Goal: Information Seeking & Learning: Learn about a topic

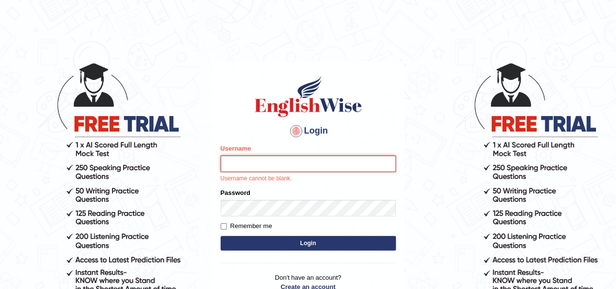
click at [275, 165] on input "Username" at bounding box center [308, 163] width 175 height 17
type input "szeerus_8888"
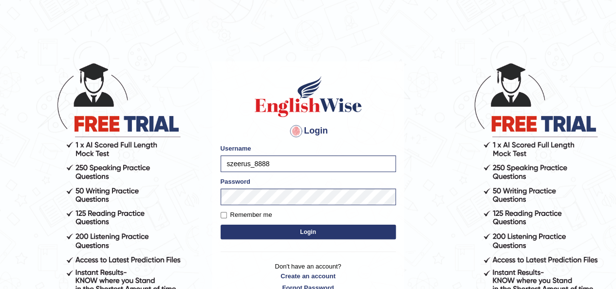
click at [316, 228] on button "Login" at bounding box center [308, 231] width 175 height 15
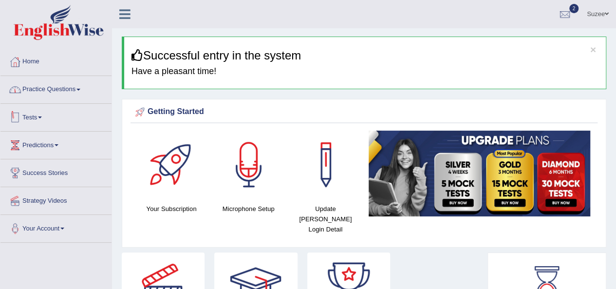
click at [44, 114] on link "Tests" at bounding box center [55, 116] width 111 height 24
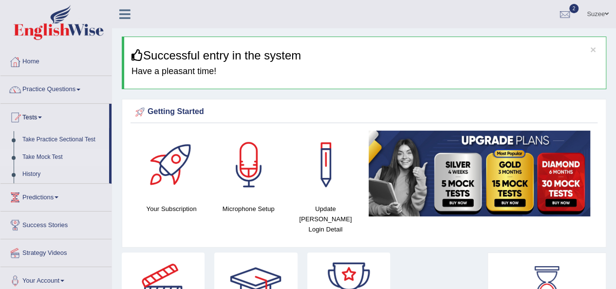
click at [55, 155] on link "Take Mock Test" at bounding box center [63, 157] width 91 height 18
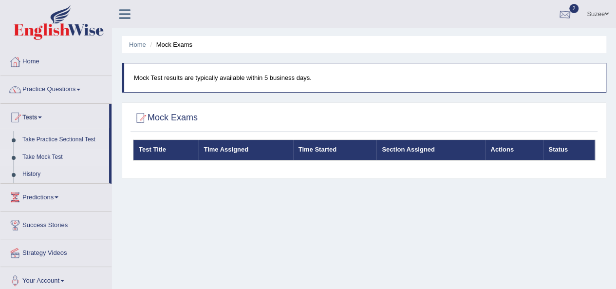
click at [562, 13] on div at bounding box center [564, 14] width 15 height 15
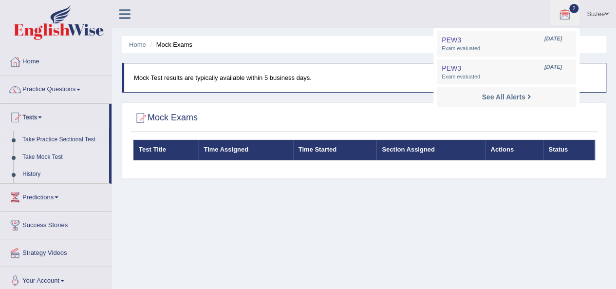
click at [34, 172] on link "History" at bounding box center [63, 175] width 91 height 18
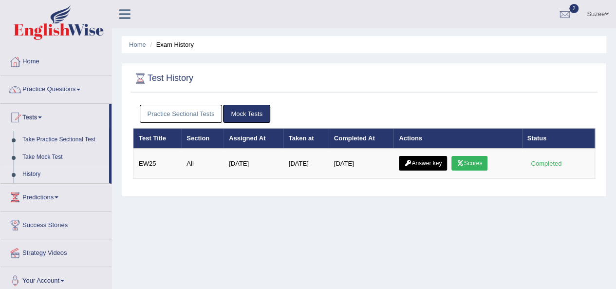
drag, startPoint x: 197, startPoint y: 116, endPoint x: 202, endPoint y: 115, distance: 5.0
click at [197, 116] on link "Practice Sectional Tests" at bounding box center [181, 114] width 83 height 18
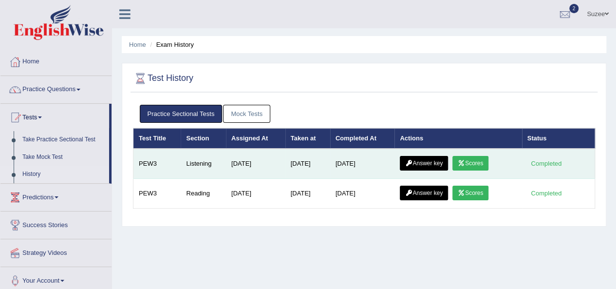
click at [429, 164] on link "Answer key" at bounding box center [424, 163] width 48 height 15
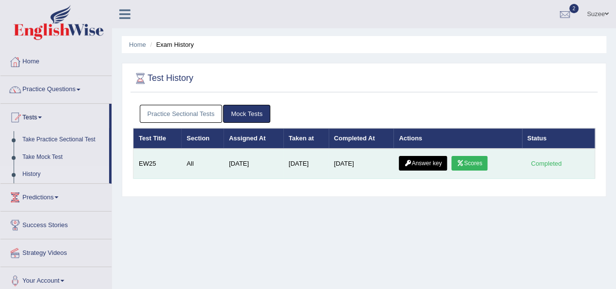
click at [472, 162] on link "Scores" at bounding box center [469, 163] width 36 height 15
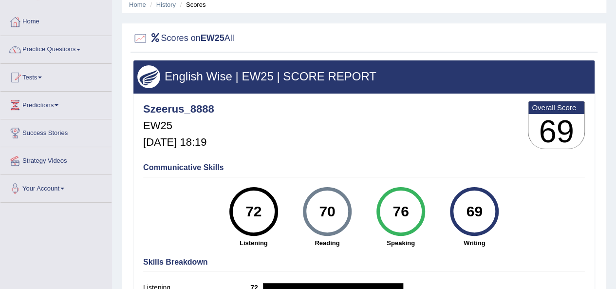
scroll to position [28, 0]
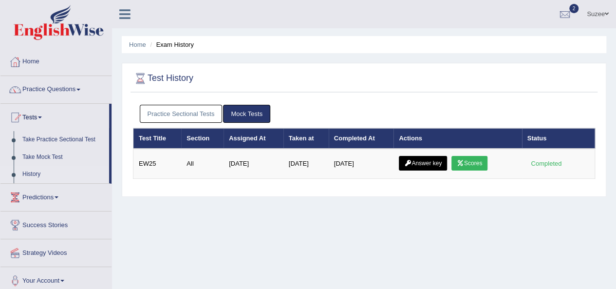
click at [192, 107] on link "Practice Sectional Tests" at bounding box center [181, 114] width 83 height 18
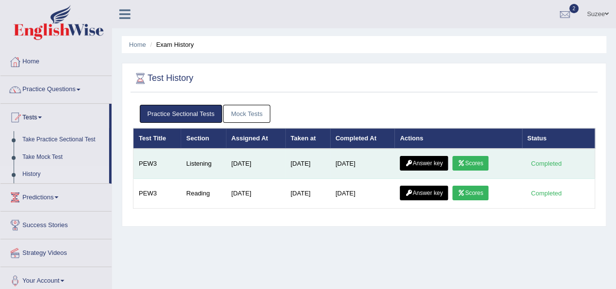
click at [472, 158] on link "Scores" at bounding box center [470, 163] width 36 height 15
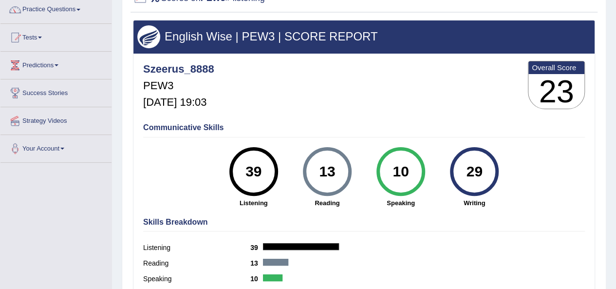
scroll to position [77, 0]
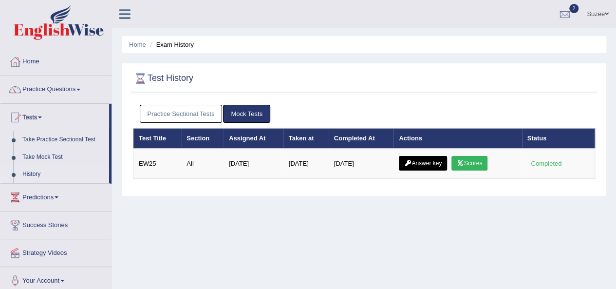
click at [196, 112] on link "Practice Sectional Tests" at bounding box center [181, 114] width 83 height 18
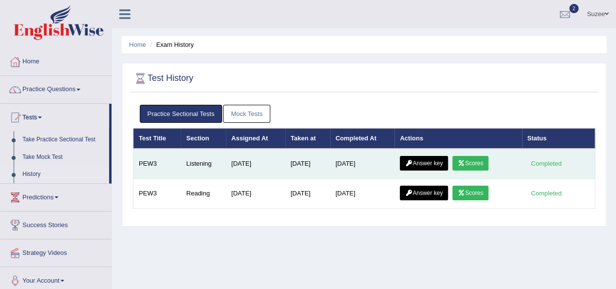
click at [488, 163] on link "Scores" at bounding box center [470, 163] width 36 height 15
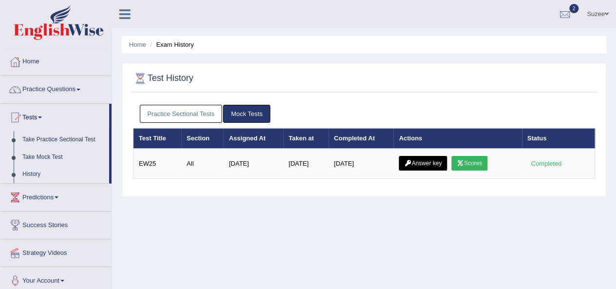
drag, startPoint x: 157, startPoint y: 111, endPoint x: 163, endPoint y: 110, distance: 5.4
click at [158, 111] on link "Practice Sectional Tests" at bounding box center [181, 114] width 83 height 18
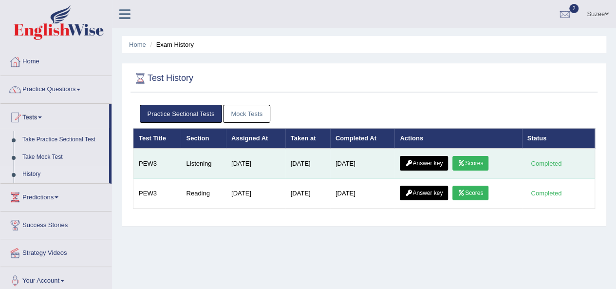
click at [429, 166] on link "Answer key" at bounding box center [424, 163] width 48 height 15
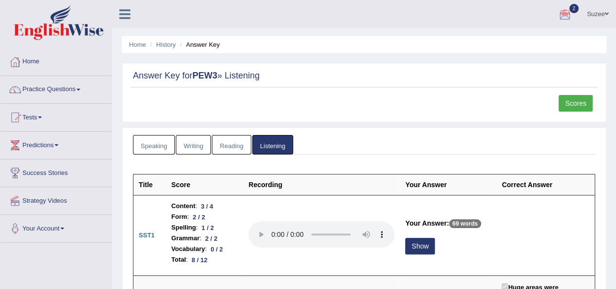
click at [151, 146] on link "Speaking" at bounding box center [154, 145] width 42 height 20
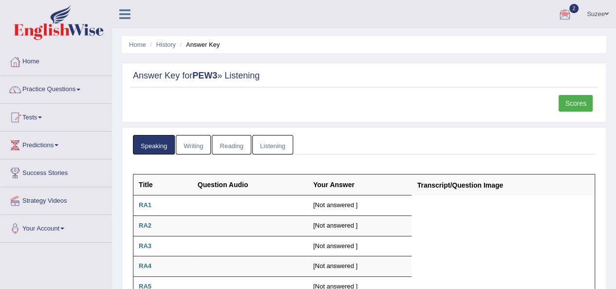
click at [192, 144] on link "Writing" at bounding box center [193, 145] width 35 height 20
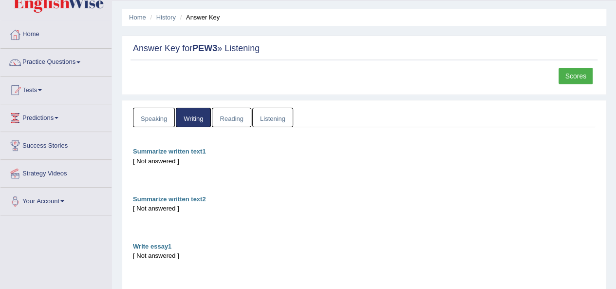
scroll to position [24, 0]
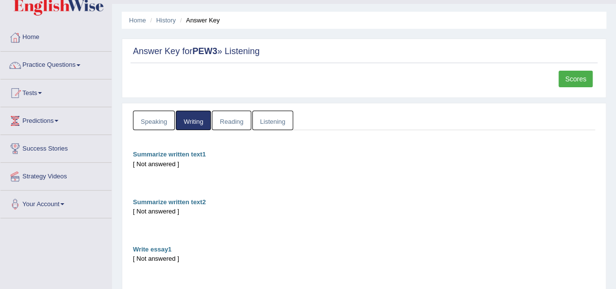
click at [227, 124] on link "Reading" at bounding box center [231, 121] width 39 height 20
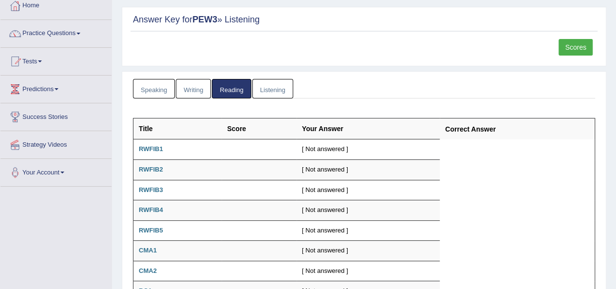
scroll to position [48, 0]
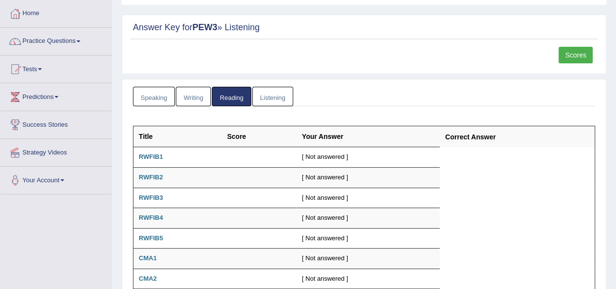
click at [285, 100] on link "Listening" at bounding box center [272, 97] width 41 height 20
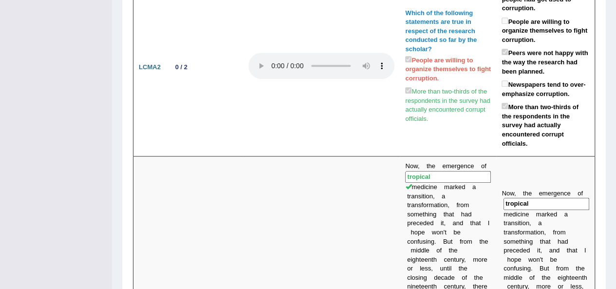
scroll to position [0, 0]
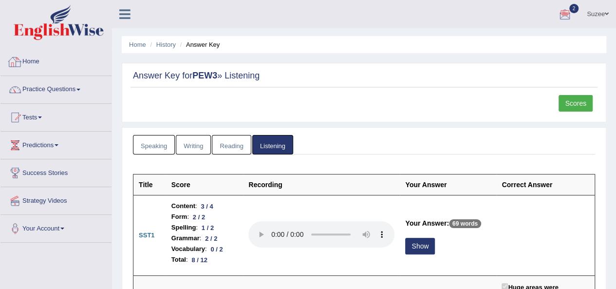
drag, startPoint x: 27, startPoint y: 60, endPoint x: 180, endPoint y: 91, distance: 156.0
click at [27, 59] on link "Home" at bounding box center [55, 60] width 111 height 24
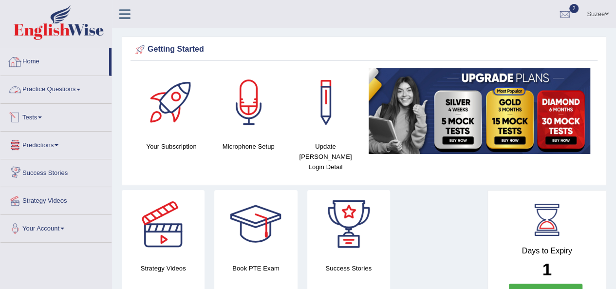
click at [41, 117] on link "Tests" at bounding box center [55, 116] width 111 height 24
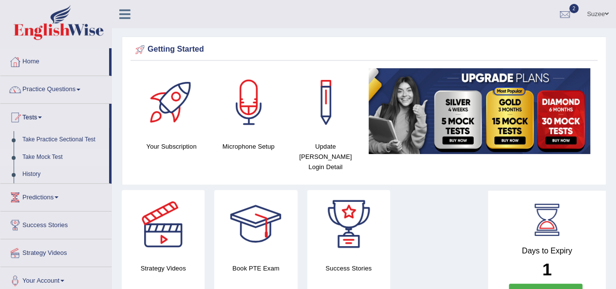
click at [51, 159] on link "Take Mock Test" at bounding box center [63, 157] width 91 height 18
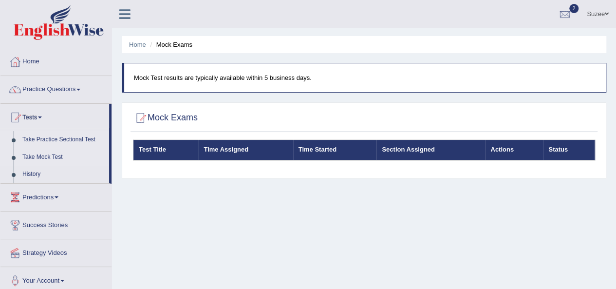
drag, startPoint x: 44, startPoint y: 139, endPoint x: 53, endPoint y: 141, distance: 9.4
click at [44, 140] on link "Take Practice Sectional Test" at bounding box center [63, 140] width 91 height 18
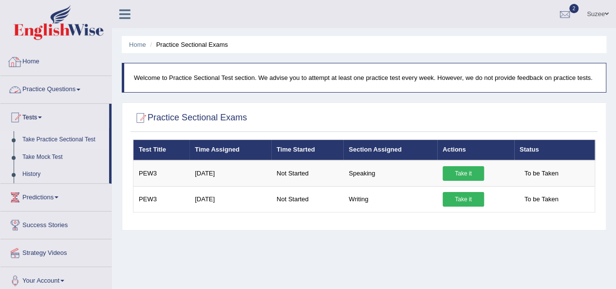
click at [37, 61] on link "Home" at bounding box center [55, 60] width 111 height 24
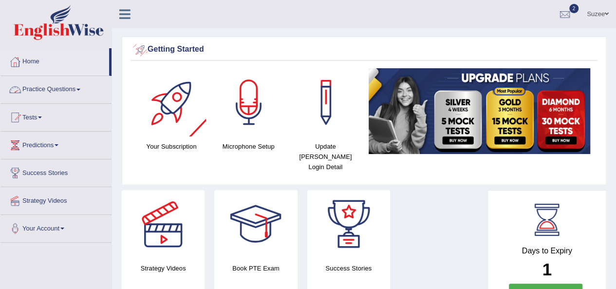
click at [70, 89] on link "Practice Questions" at bounding box center [55, 88] width 111 height 24
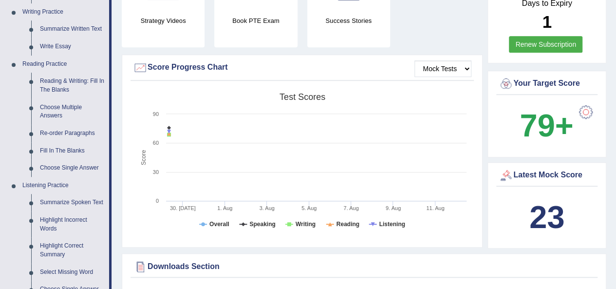
scroll to position [215, 0]
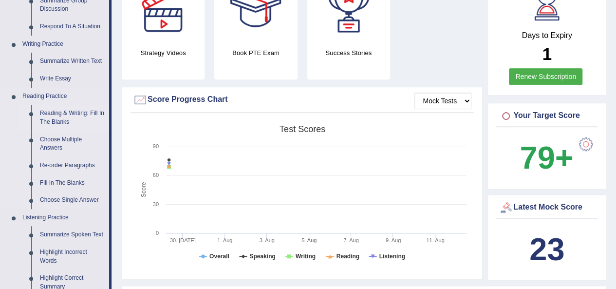
click at [66, 113] on link "Reading & Writing: Fill In The Blanks" at bounding box center [73, 118] width 74 height 26
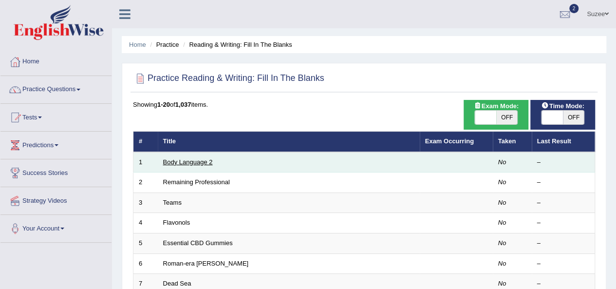
click at [204, 161] on link "Body Language 2" at bounding box center [188, 161] width 50 height 7
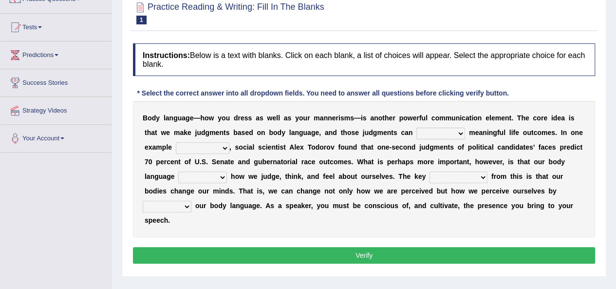
scroll to position [91, 0]
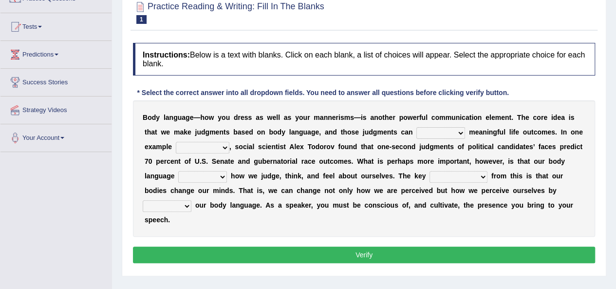
click at [457, 132] on select "predict preserve prevent prepare" at bounding box center [440, 133] width 49 height 12
select select "predict"
click at [416, 127] on select "predict preserve prevent prepare" at bounding box center [440, 133] width 49 height 12
click at [214, 143] on select "citing having cited to be cited cited" at bounding box center [203, 148] width 54 height 12
select select "cited"
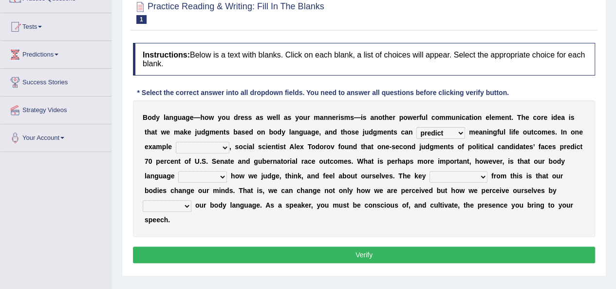
click at [176, 142] on select "citing having cited to be cited cited" at bounding box center [203, 148] width 54 height 12
click at [223, 177] on select "refrains reflects refers refreshes" at bounding box center [202, 177] width 49 height 12
select select "reflects"
click at [178, 171] on select "refrains reflects refers refreshes" at bounding box center [202, 177] width 49 height 12
click at [466, 178] on select "drawback breakthrough takeaway takeoff" at bounding box center [458, 177] width 58 height 12
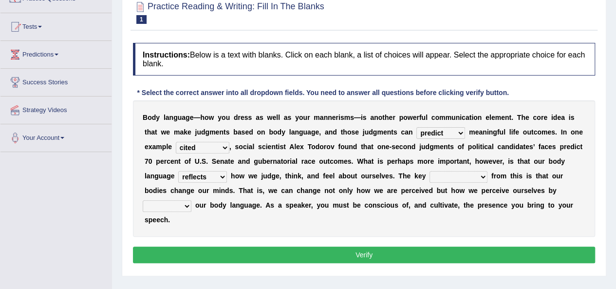
select select "takeaway"
click at [429, 171] on select "drawback breakthrough takeaway takeoff" at bounding box center [458, 177] width 58 height 12
click at [185, 204] on select "enacting enabling making managing" at bounding box center [167, 206] width 49 height 12
select select "managing"
click at [143, 200] on select "enacting enabling making managing" at bounding box center [167, 206] width 49 height 12
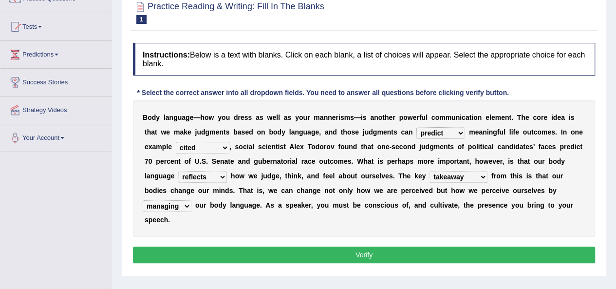
click at [357, 251] on button "Verify" at bounding box center [364, 254] width 462 height 17
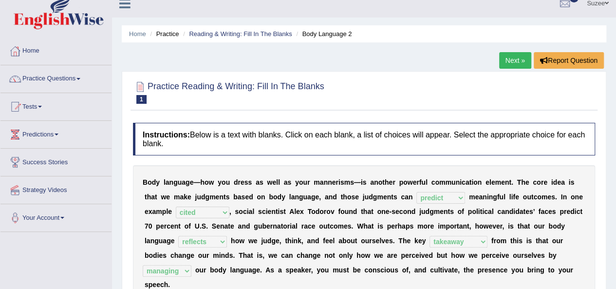
scroll to position [0, 0]
